Goal: Task Accomplishment & Management: Use online tool/utility

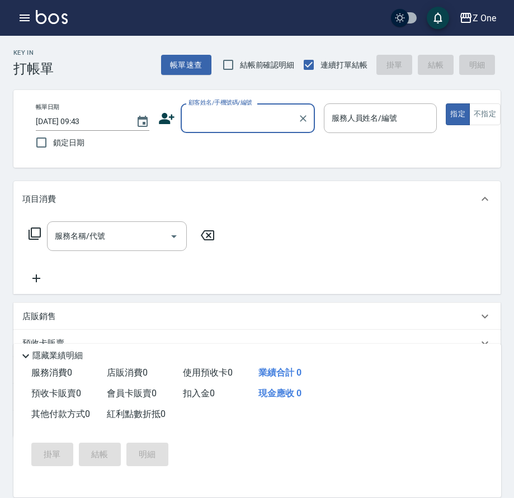
click at [30, 68] on h3 "打帳單" at bounding box center [33, 69] width 40 height 16
click at [31, 205] on p "項目消費" at bounding box center [39, 199] width 34 height 12
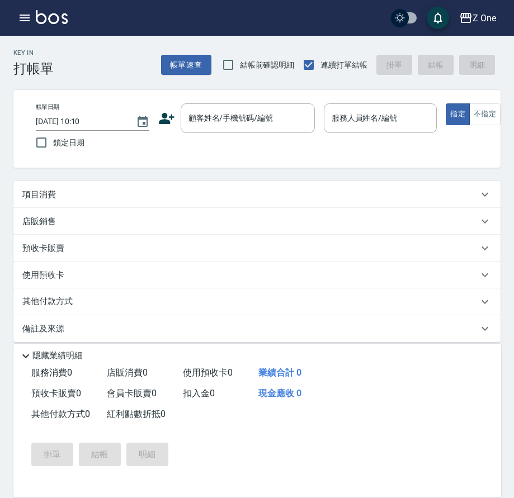
click at [32, 201] on p "項目消費" at bounding box center [39, 195] width 34 height 12
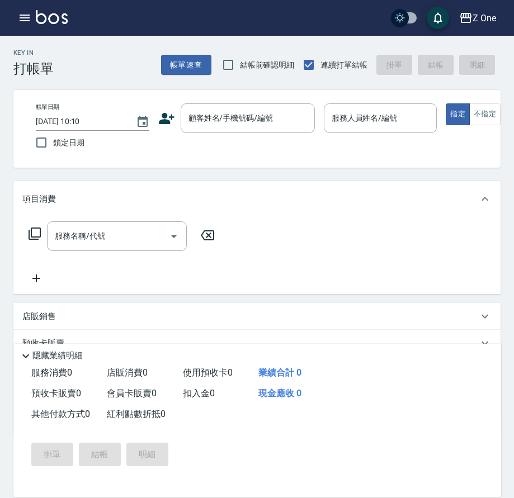
click at [32, 205] on p "項目消費" at bounding box center [39, 199] width 34 height 12
click at [32, 285] on icon at bounding box center [36, 278] width 28 height 13
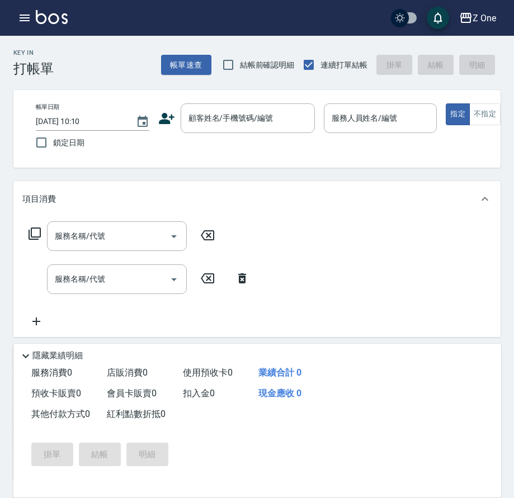
click at [34, 205] on p "項目消費" at bounding box center [39, 199] width 34 height 12
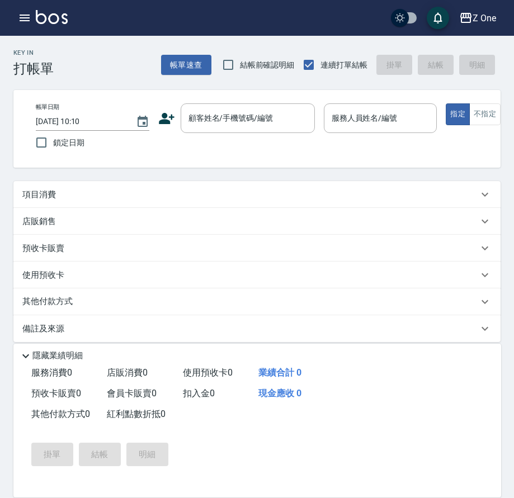
click at [482, 65] on div "帳單速查 結帳前確認明細 連續打單結帳 掛單 結帳 明細" at bounding box center [330, 64] width 339 height 23
click at [441, 61] on div "帳單速查 結帳前確認明細 連續打單結帳 掛單 結帳 明細" at bounding box center [330, 64] width 339 height 23
click at [182, 196] on div "項目消費" at bounding box center [256, 194] width 487 height 27
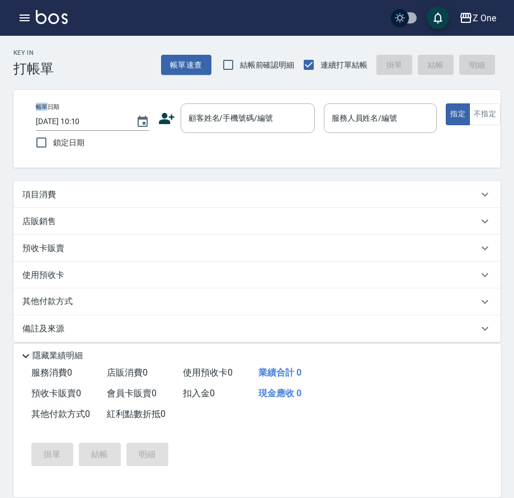
click at [182, 196] on div "項目消費" at bounding box center [256, 194] width 487 height 27
click at [104, 454] on div "掛單 結帳 明細" at bounding box center [100, 454] width 146 height 32
